Goal: Task Accomplishment & Management: Manage account settings

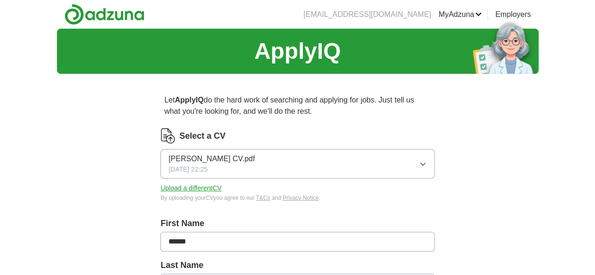
click at [419, 162] on icon "button" at bounding box center [423, 164] width 8 height 8
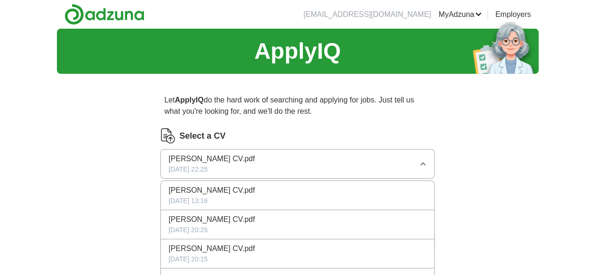
click at [325, 189] on div "[PERSON_NAME] CV.pdf" at bounding box center [297, 190] width 258 height 11
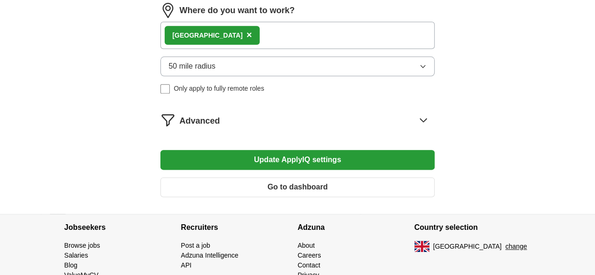
scroll to position [552, 0]
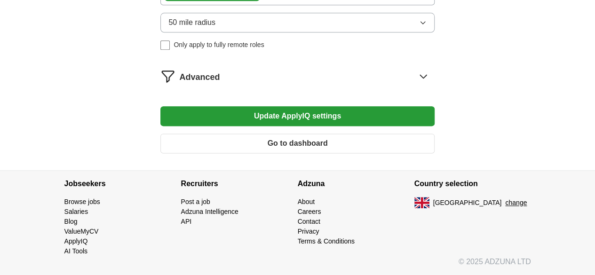
click at [302, 126] on button "Update ApplyIQ settings" at bounding box center [297, 116] width 274 height 20
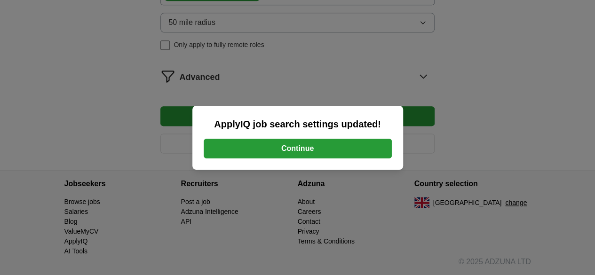
click at [299, 153] on button "Continue" at bounding box center [298, 149] width 188 height 20
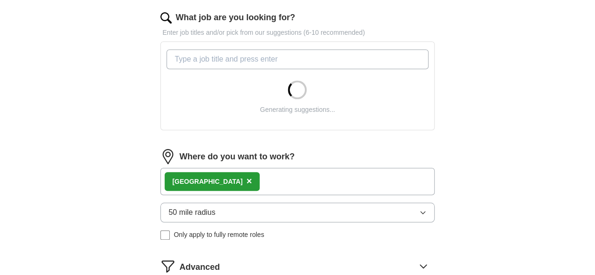
scroll to position [415, 0]
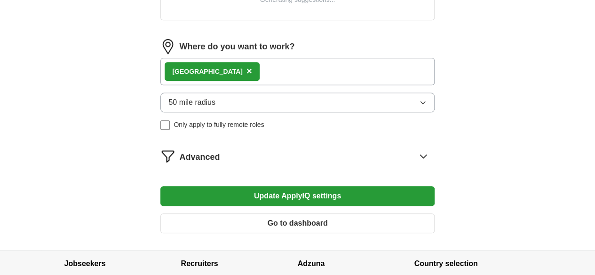
click at [321, 196] on button "Update ApplyIQ settings" at bounding box center [297, 196] width 274 height 20
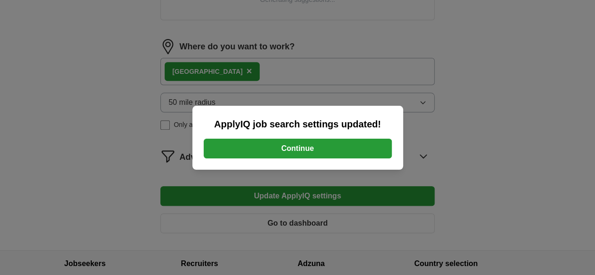
click at [312, 151] on button "Continue" at bounding box center [298, 149] width 188 height 20
